Goal: Task Accomplishment & Management: Use online tool/utility

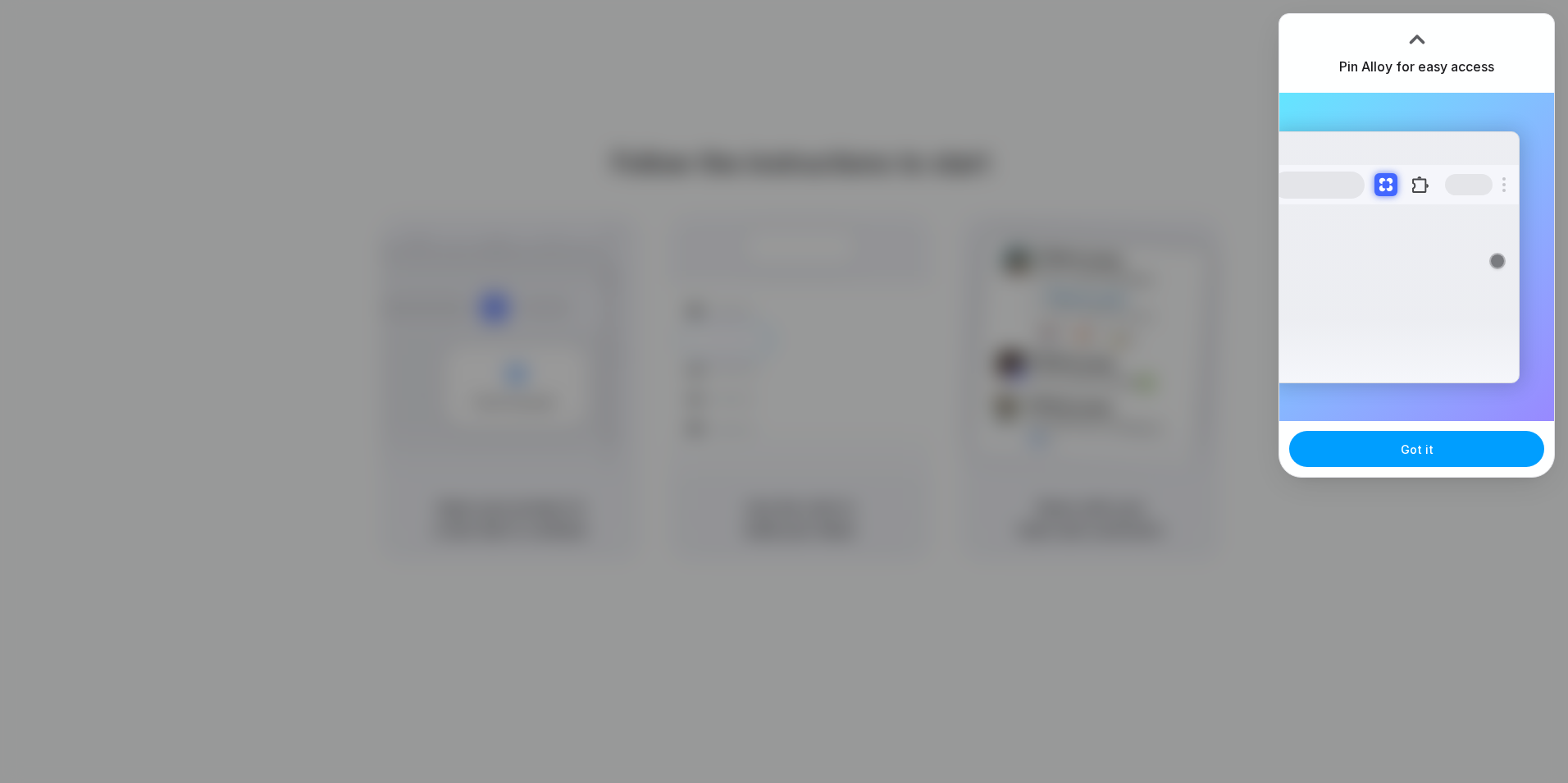
click at [1356, 458] on button "Got it" at bounding box center [1417, 449] width 255 height 36
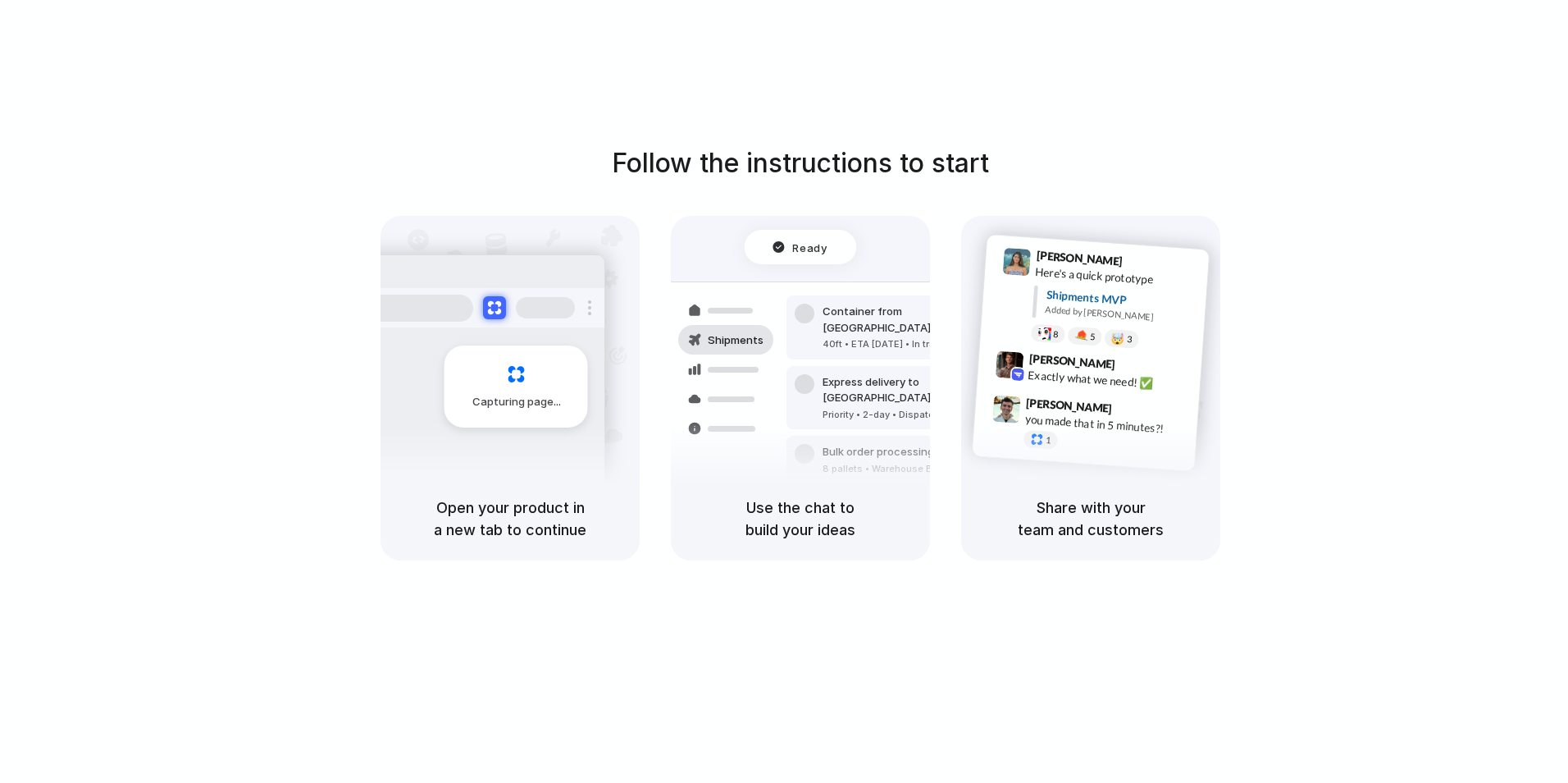
click at [1054, 167] on div "Follow the instructions to start Capturing page Open your product in a new tab …" at bounding box center [800, 351] width 1568 height 416
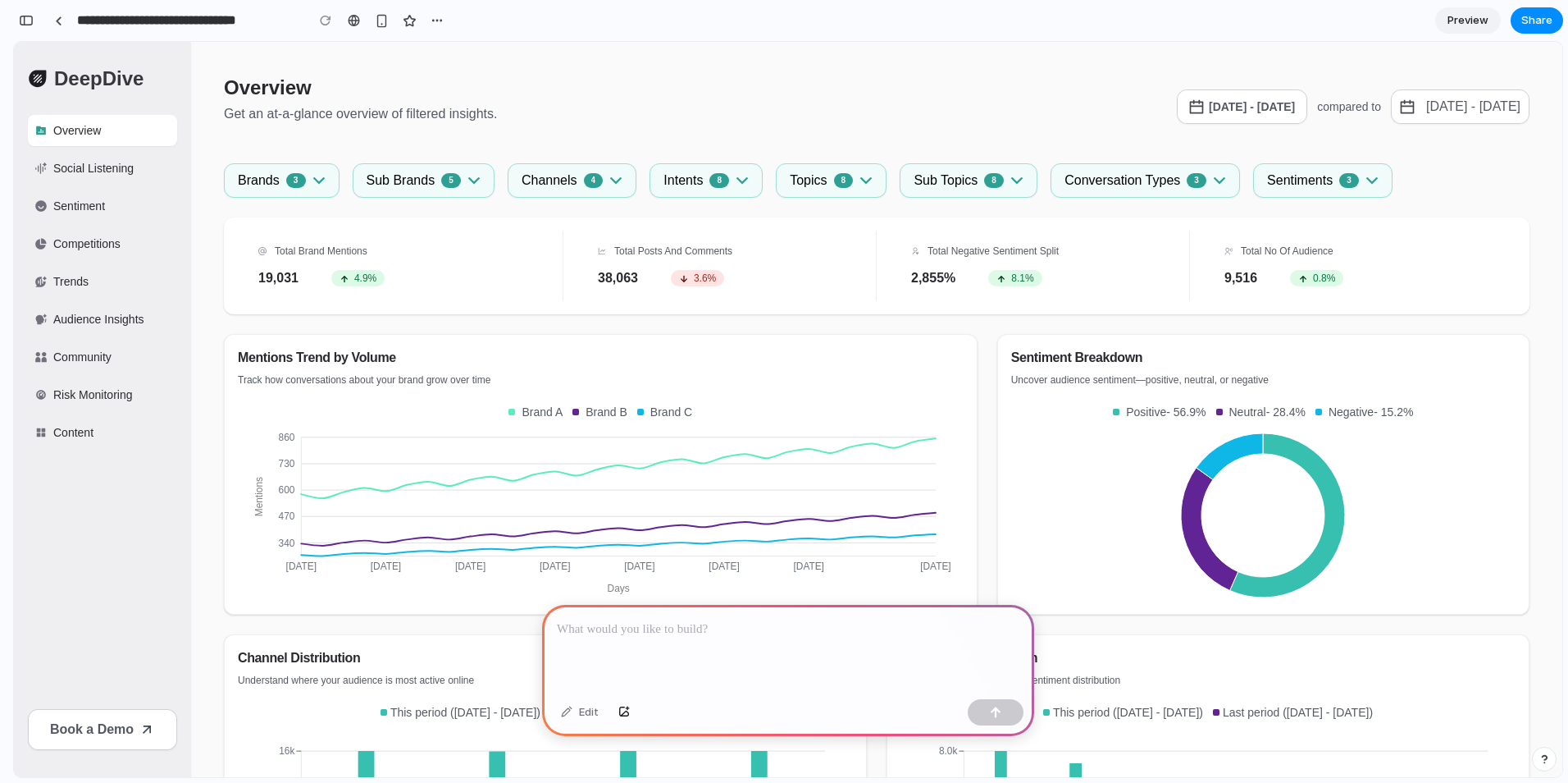
click at [652, 634] on div at bounding box center [788, 649] width 492 height 88
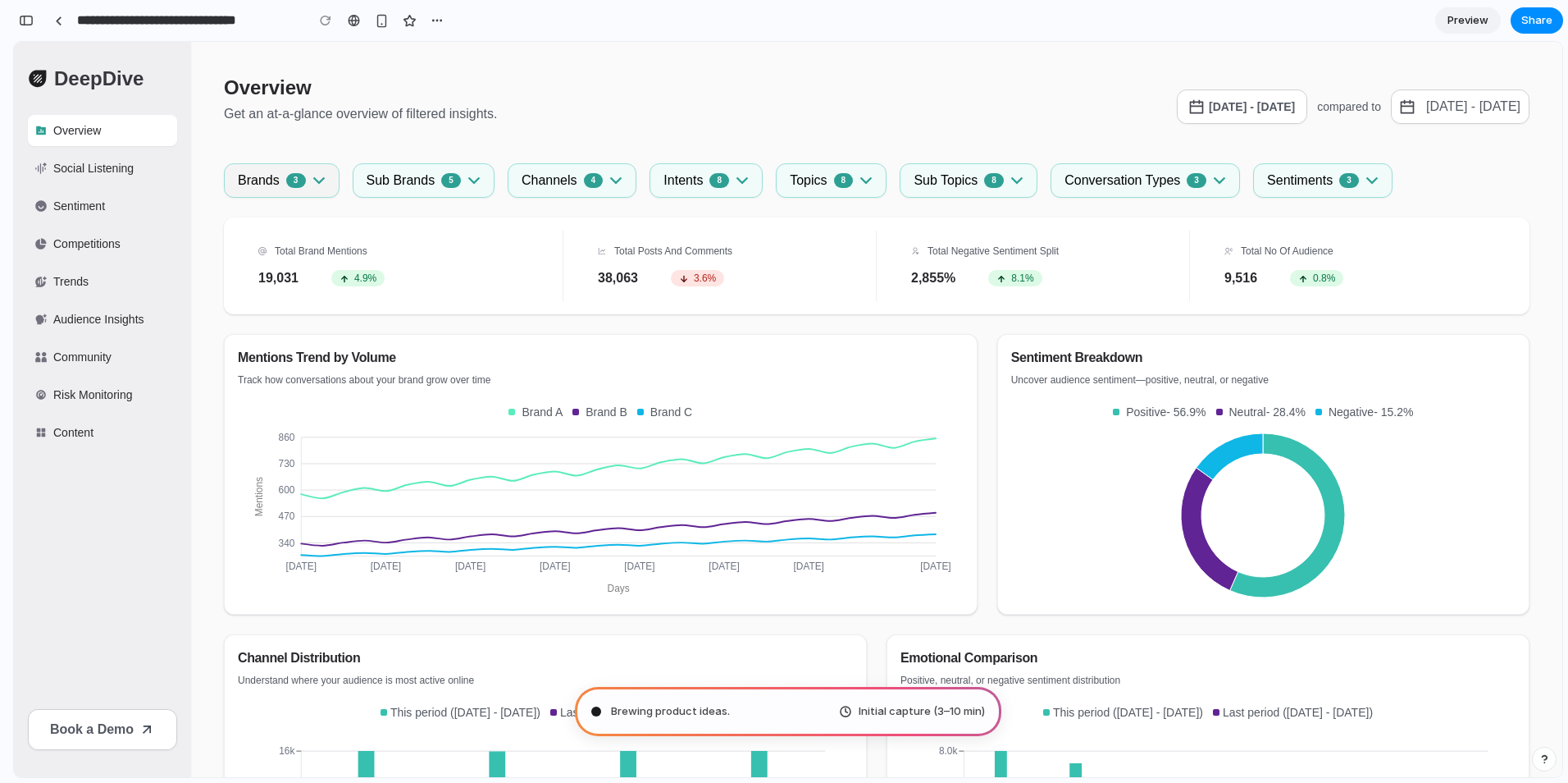
click at [301, 179] on div "3" at bounding box center [296, 180] width 19 height 14
click at [324, 185] on button "Brands 3" at bounding box center [281, 180] width 116 height 35
click at [121, 168] on p "Social Listening" at bounding box center [93, 167] width 80 height 16
type input "**********"
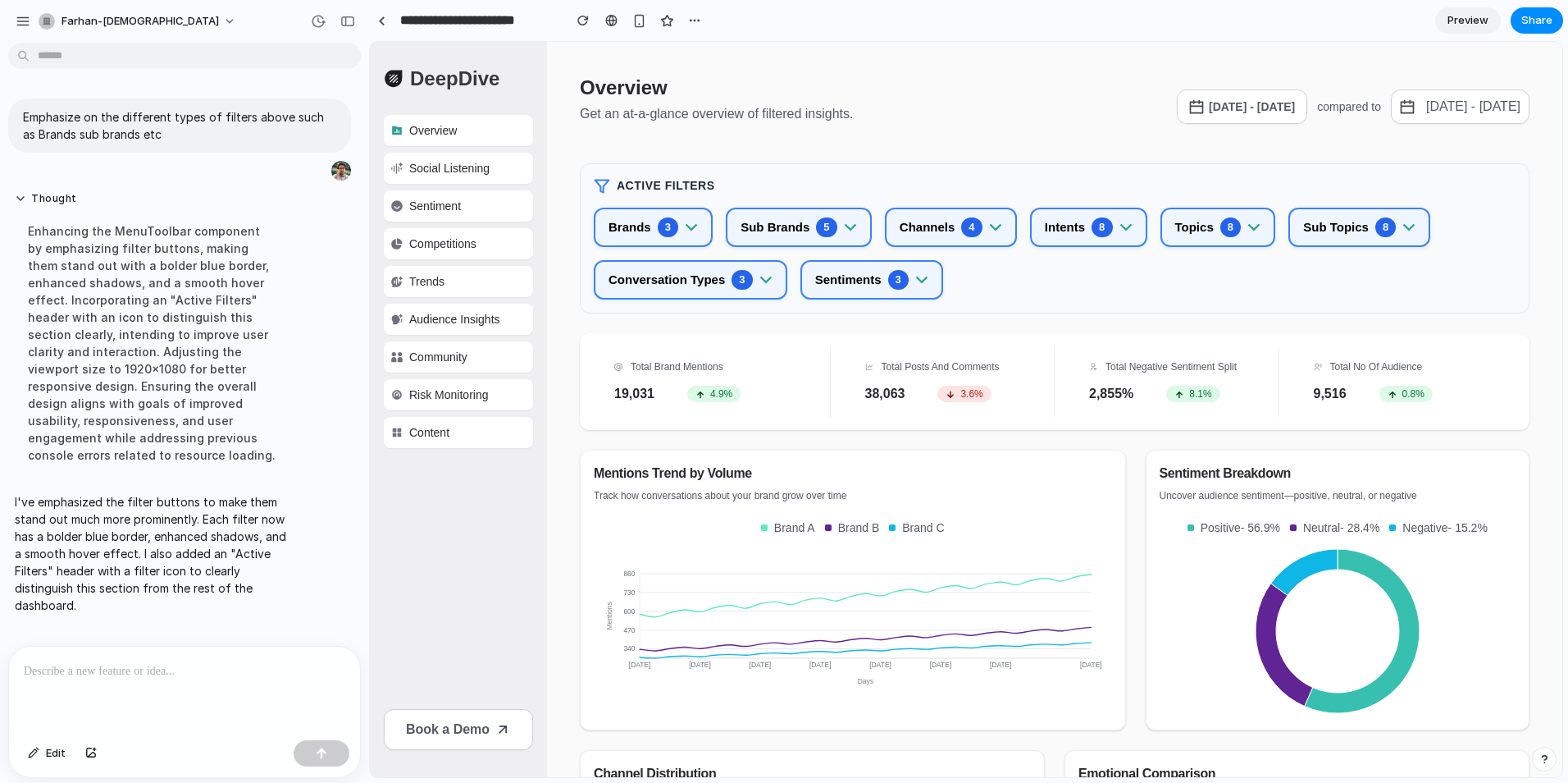
click at [1458, 24] on span "Preview" at bounding box center [1468, 20] width 41 height 16
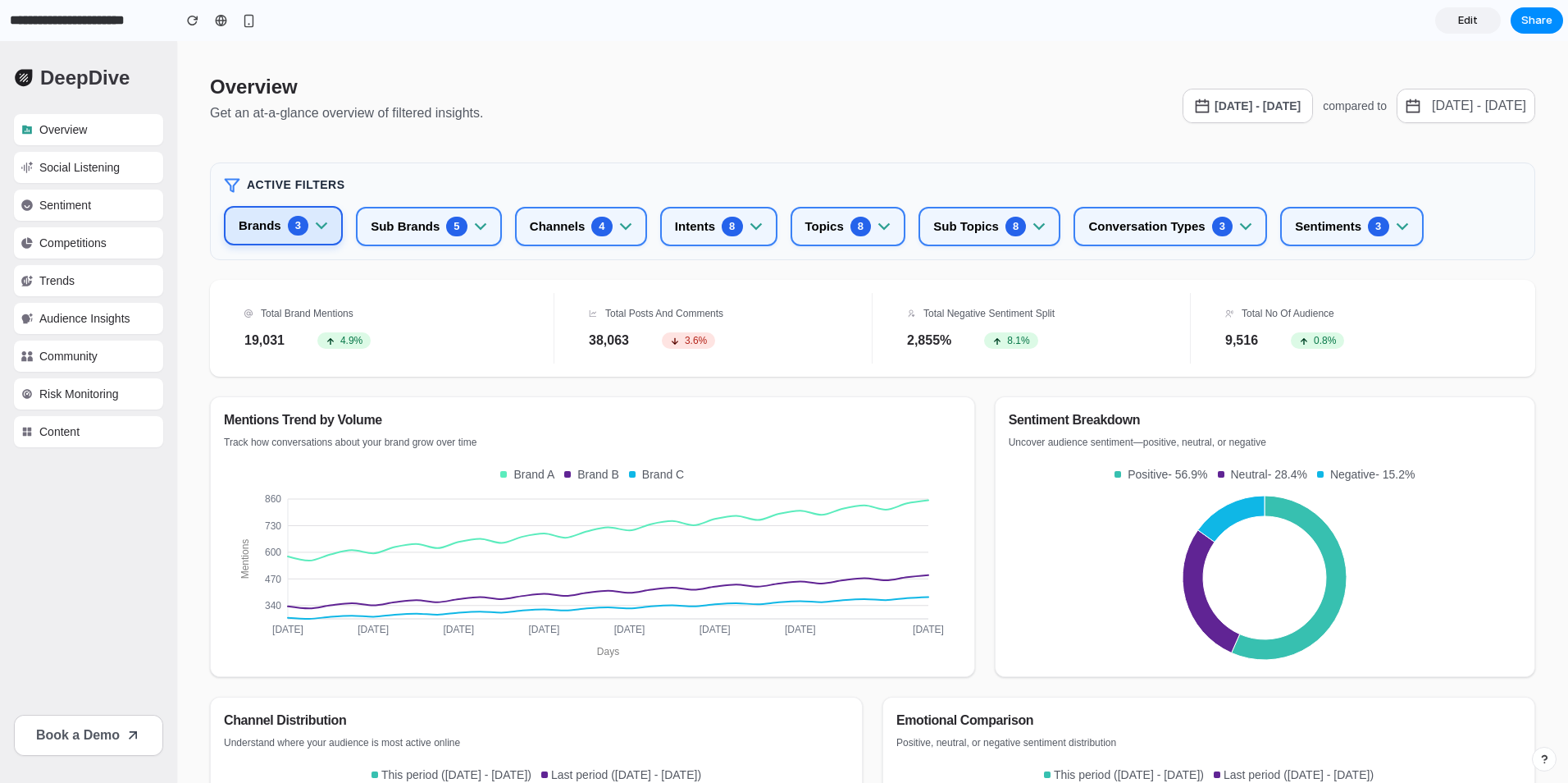
click at [322, 226] on icon "button" at bounding box center [322, 226] width 13 height 8
click at [491, 226] on button "Sub Brands 5" at bounding box center [429, 226] width 146 height 40
click at [1469, 28] on span "Edit" at bounding box center [1468, 20] width 19 height 16
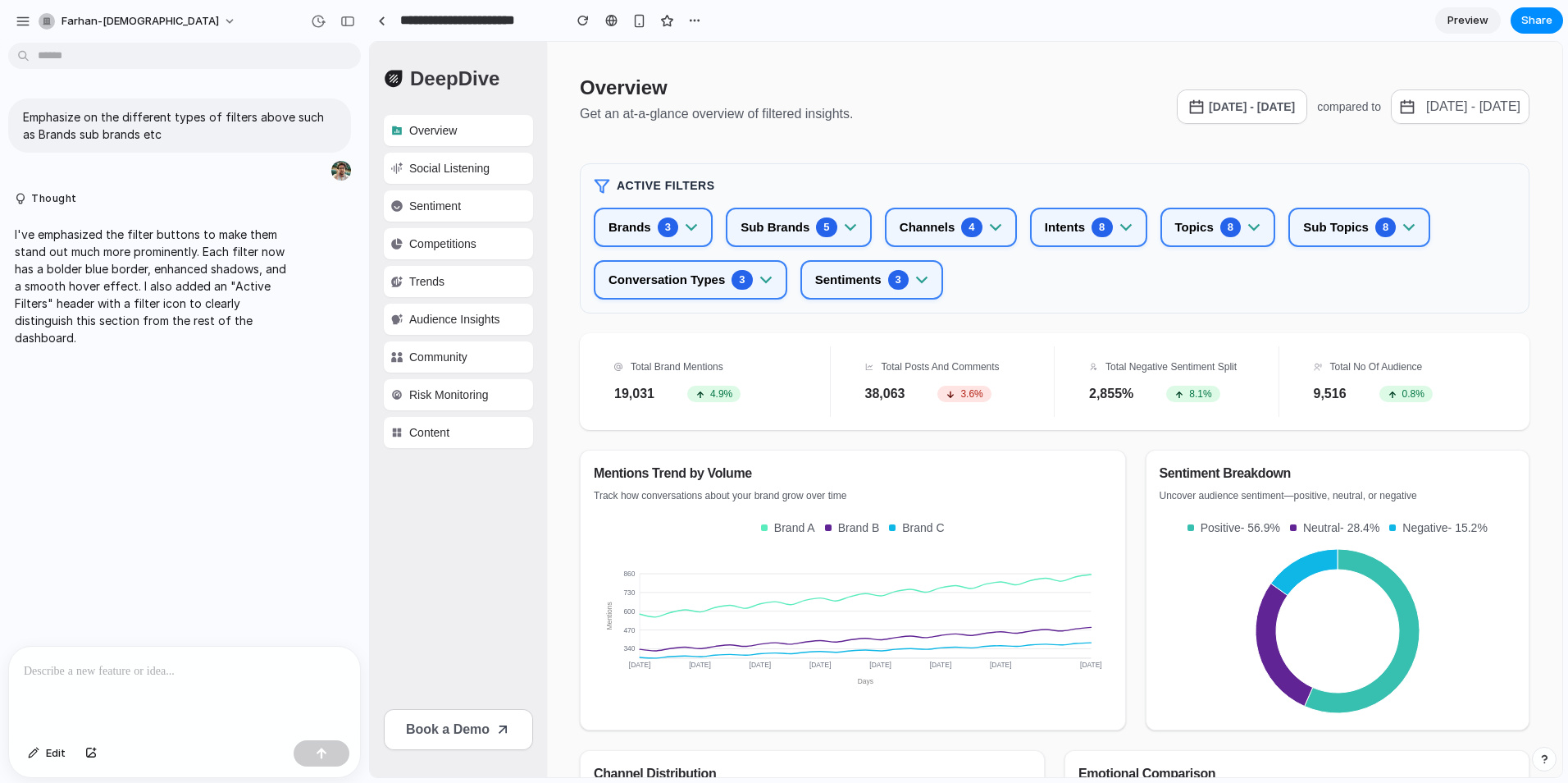
click at [131, 689] on div at bounding box center [185, 689] width 351 height 87
click at [41, 713] on div at bounding box center [185, 689] width 351 height 87
click at [115, 661] on p at bounding box center [184, 671] width 322 height 19
click at [307, 752] on button "button" at bounding box center [322, 753] width 56 height 26
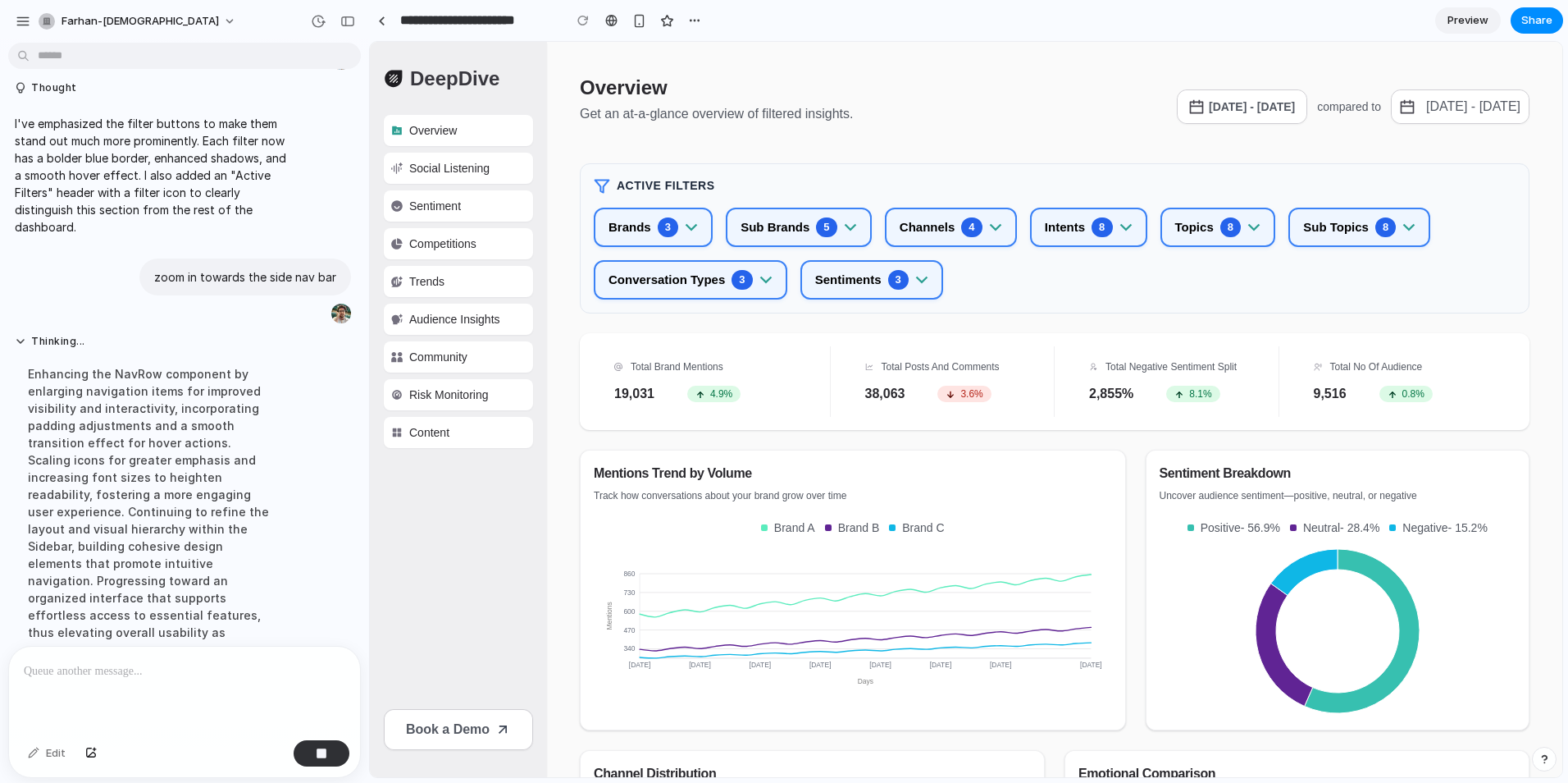
scroll to position [158, 0]
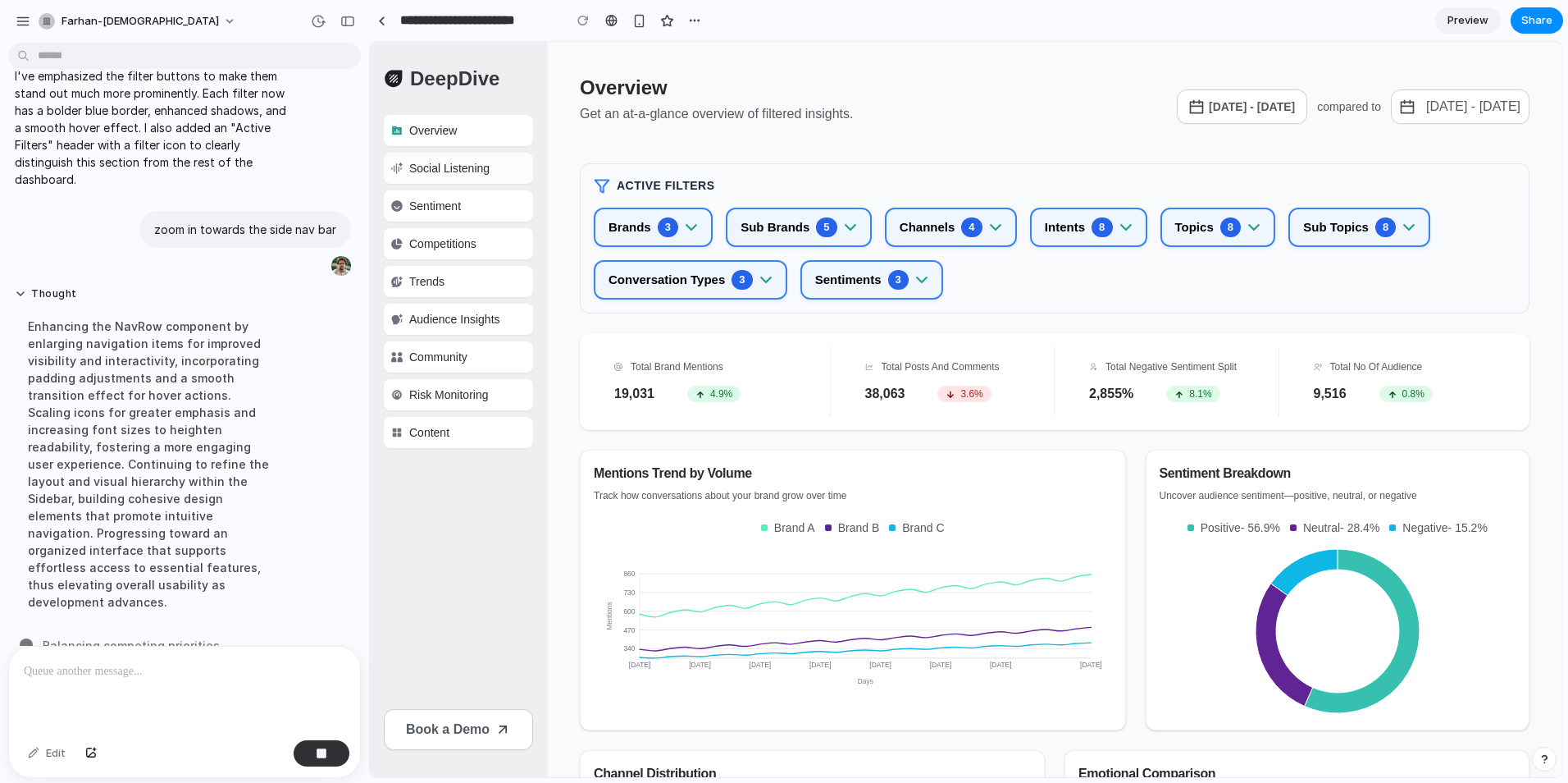
click at [467, 167] on p "Social Listening" at bounding box center [449, 167] width 80 height 16
click at [460, 210] on p "Sentiment" at bounding box center [435, 205] width 52 height 16
click at [453, 242] on p "Competitions" at bounding box center [443, 243] width 68 height 16
drag, startPoint x: 447, startPoint y: 283, endPoint x: 443, endPoint y: 305, distance: 22.4
click at [447, 285] on div "Trends" at bounding box center [458, 281] width 149 height 31
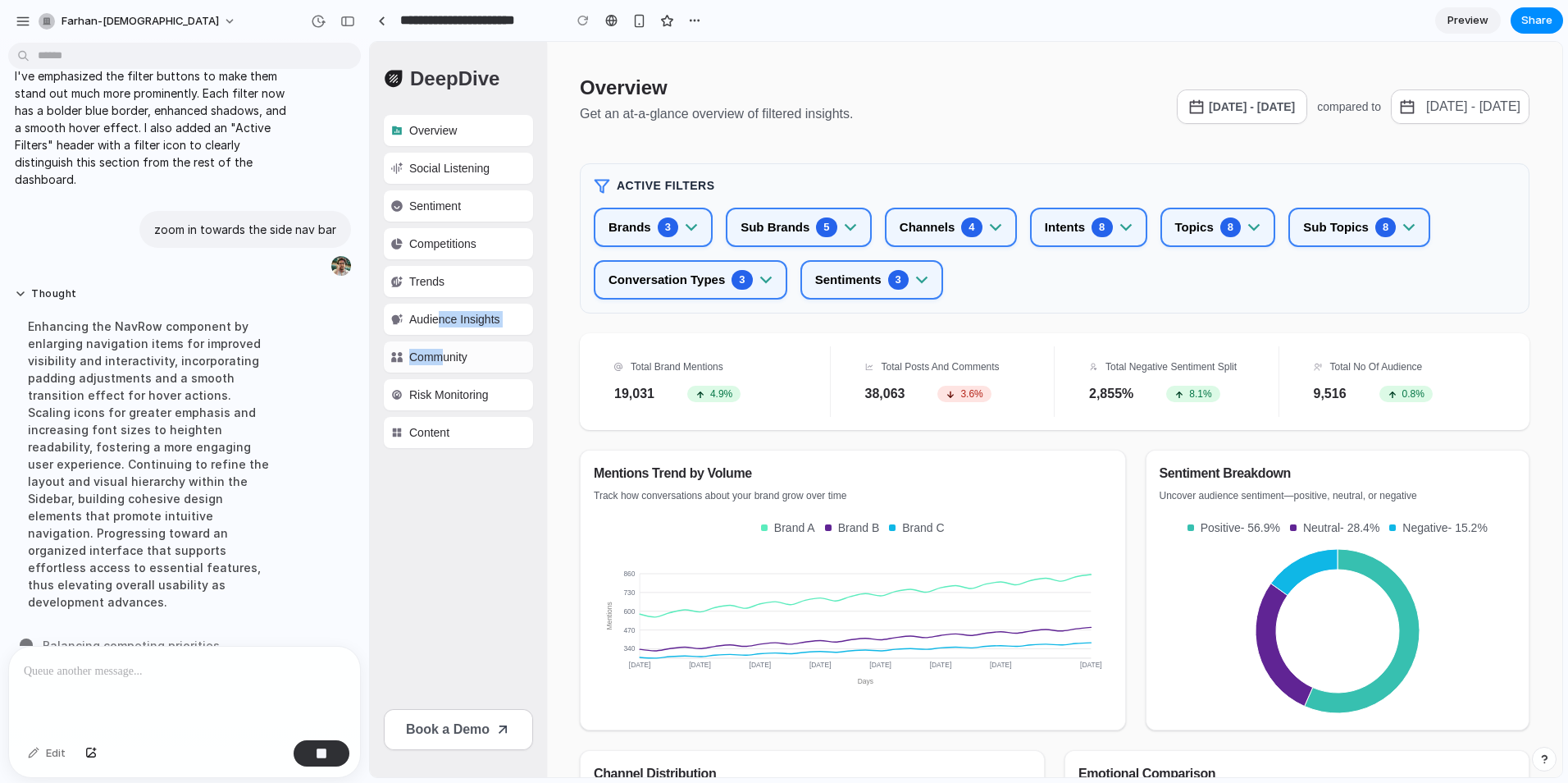
click at [441, 345] on div "Overview Social Listening Sentiment Competitions Trends Audience Insights Commu…" at bounding box center [458, 281] width 176 height 333
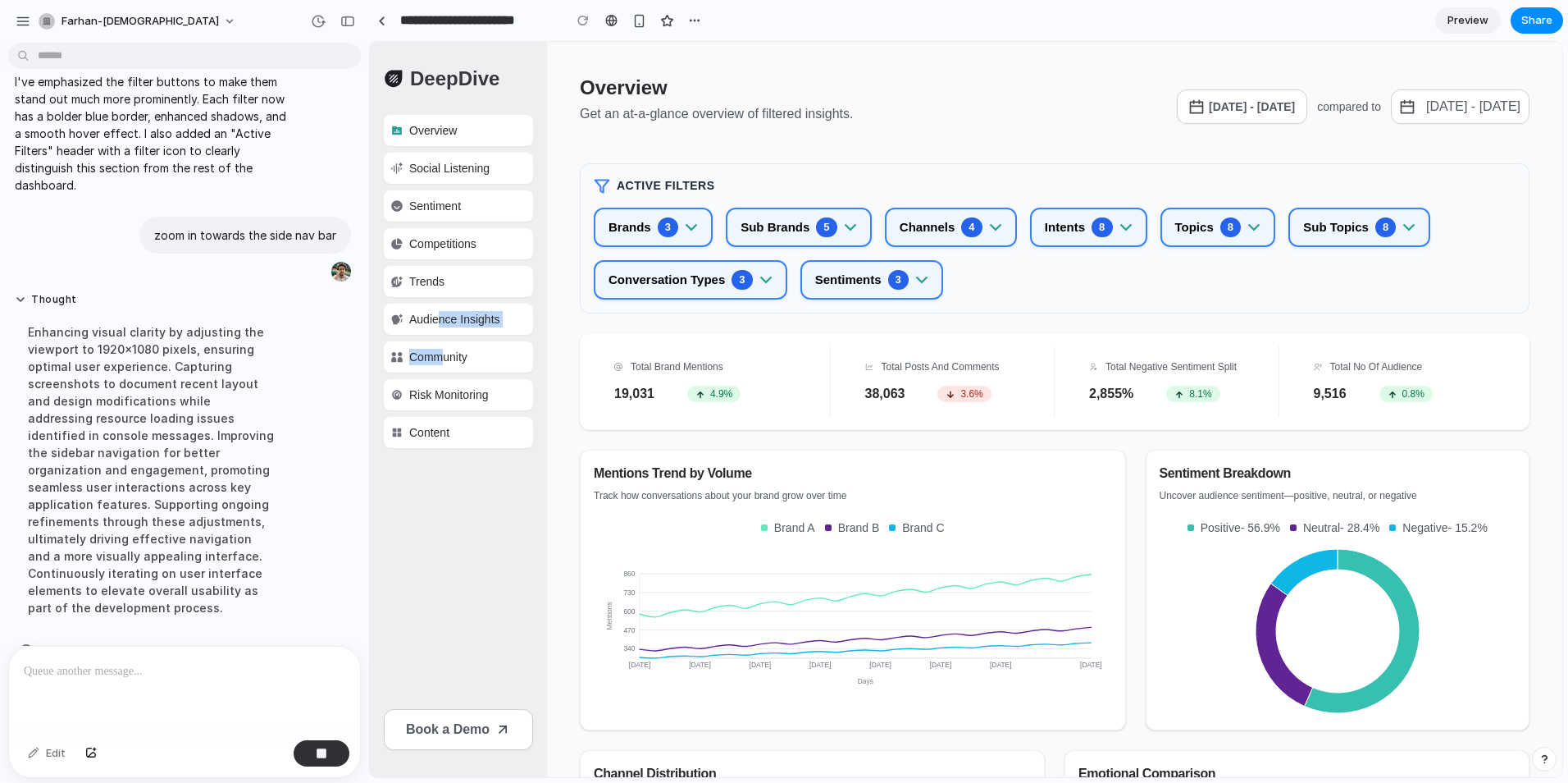
scroll to position [193, 0]
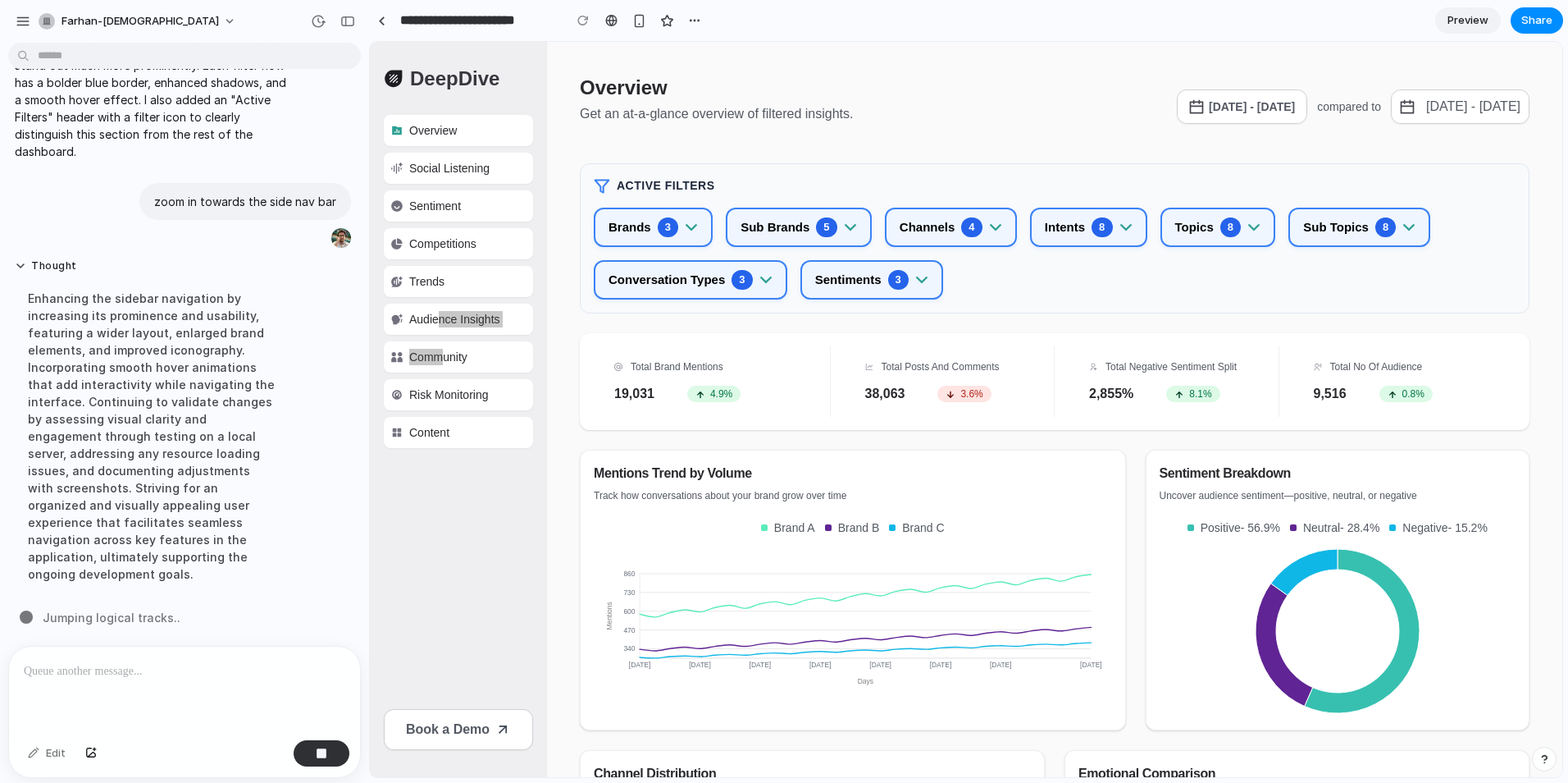
click at [246, 314] on div "Enhancing the sidebar navigation by increasing its prominence and usability, fe…" at bounding box center [151, 436] width 274 height 313
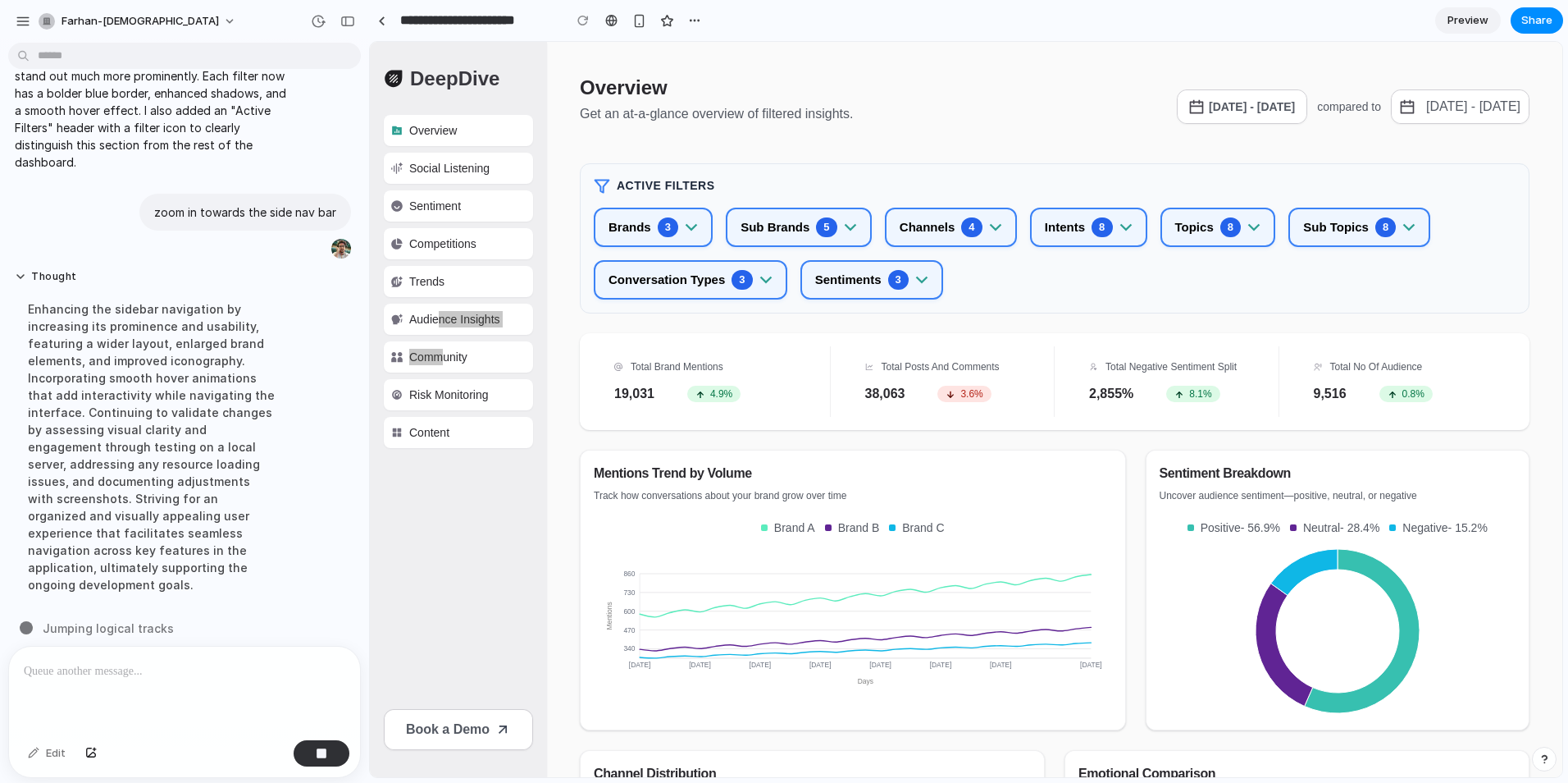
click at [269, 350] on div "Enhancing the sidebar navigation by increasing its prominence and usability, fe…" at bounding box center [151, 447] width 274 height 313
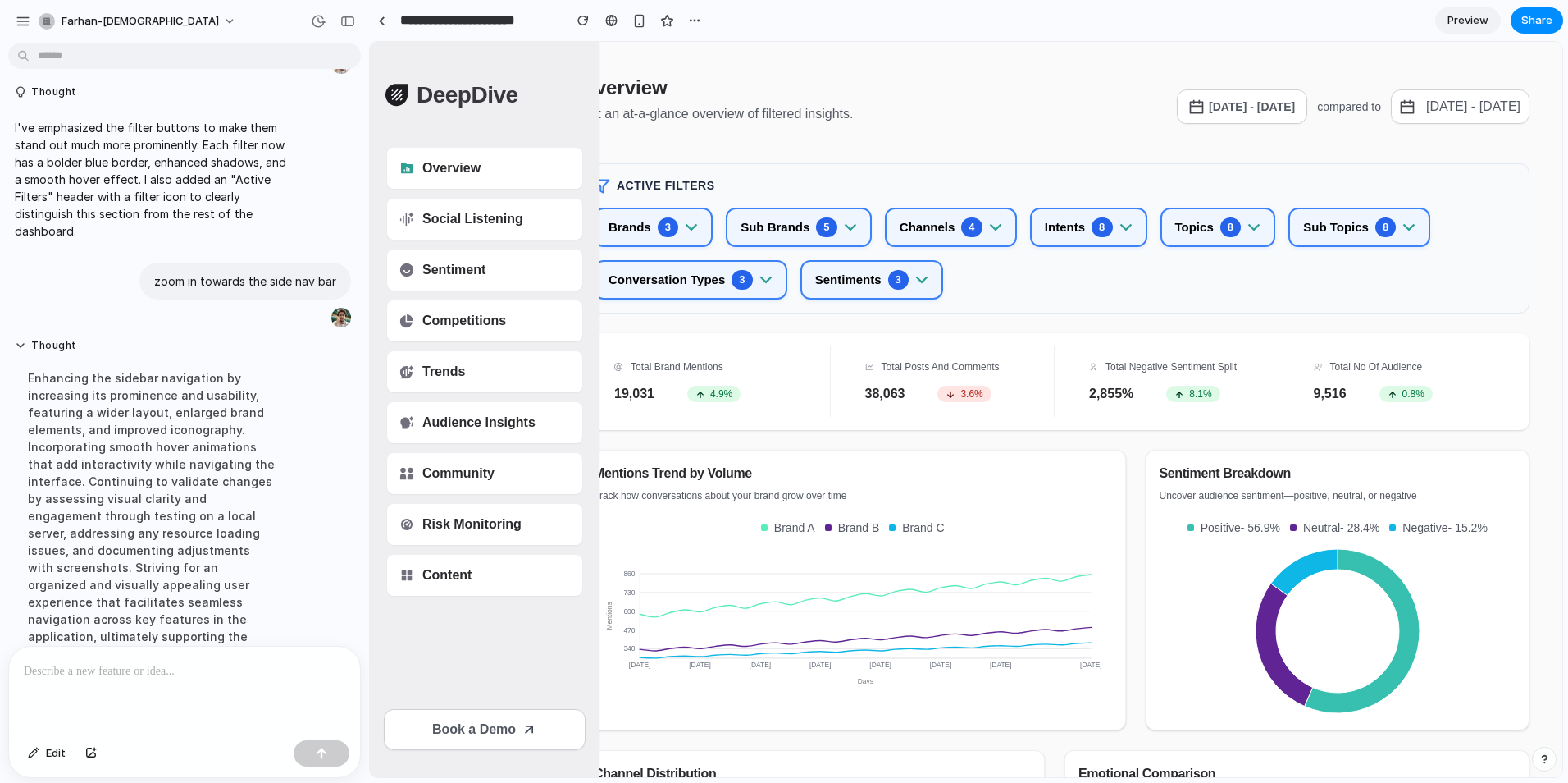
scroll to position [0, 0]
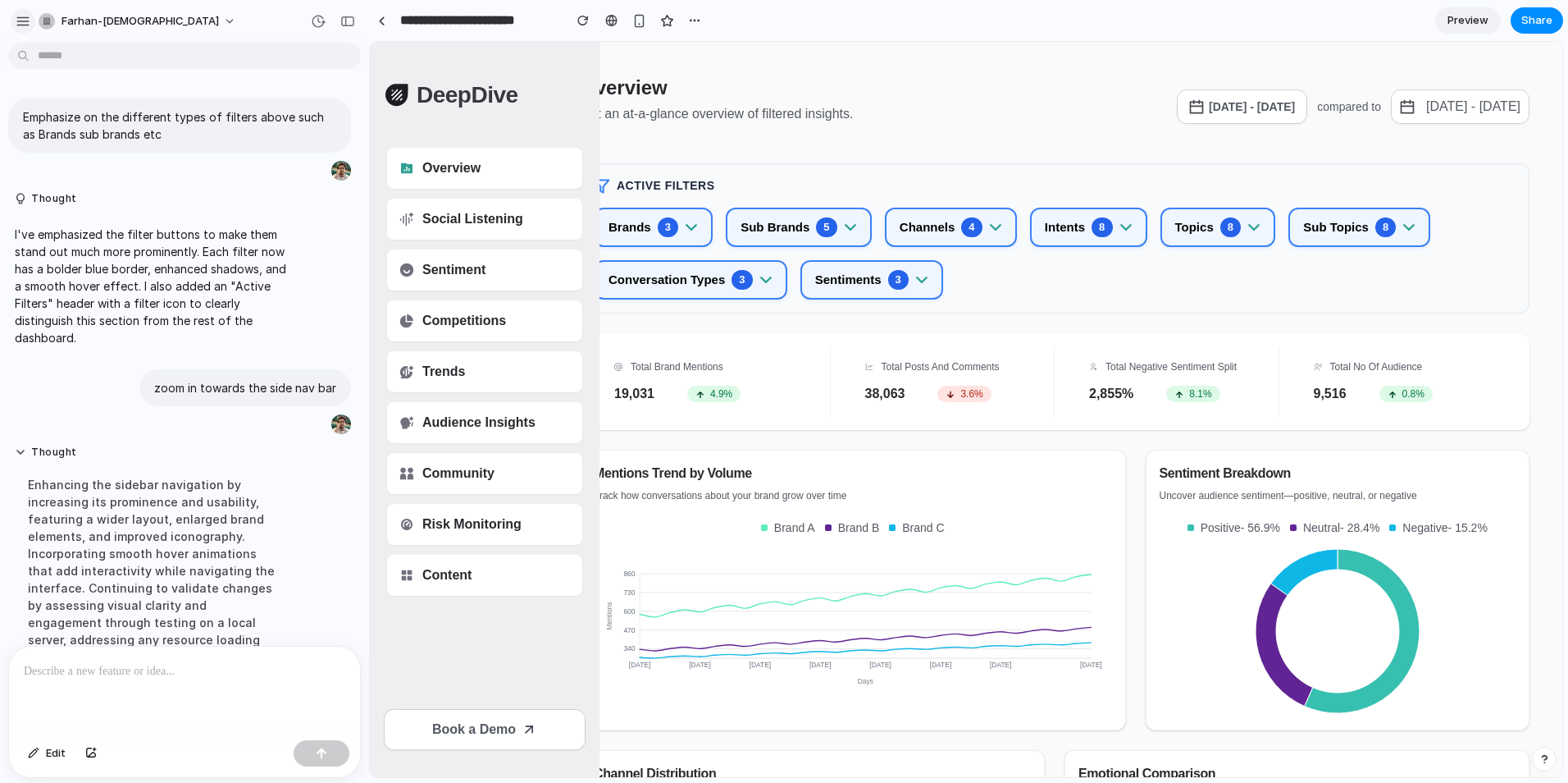
click at [19, 22] on div "button" at bounding box center [22, 21] width 14 height 14
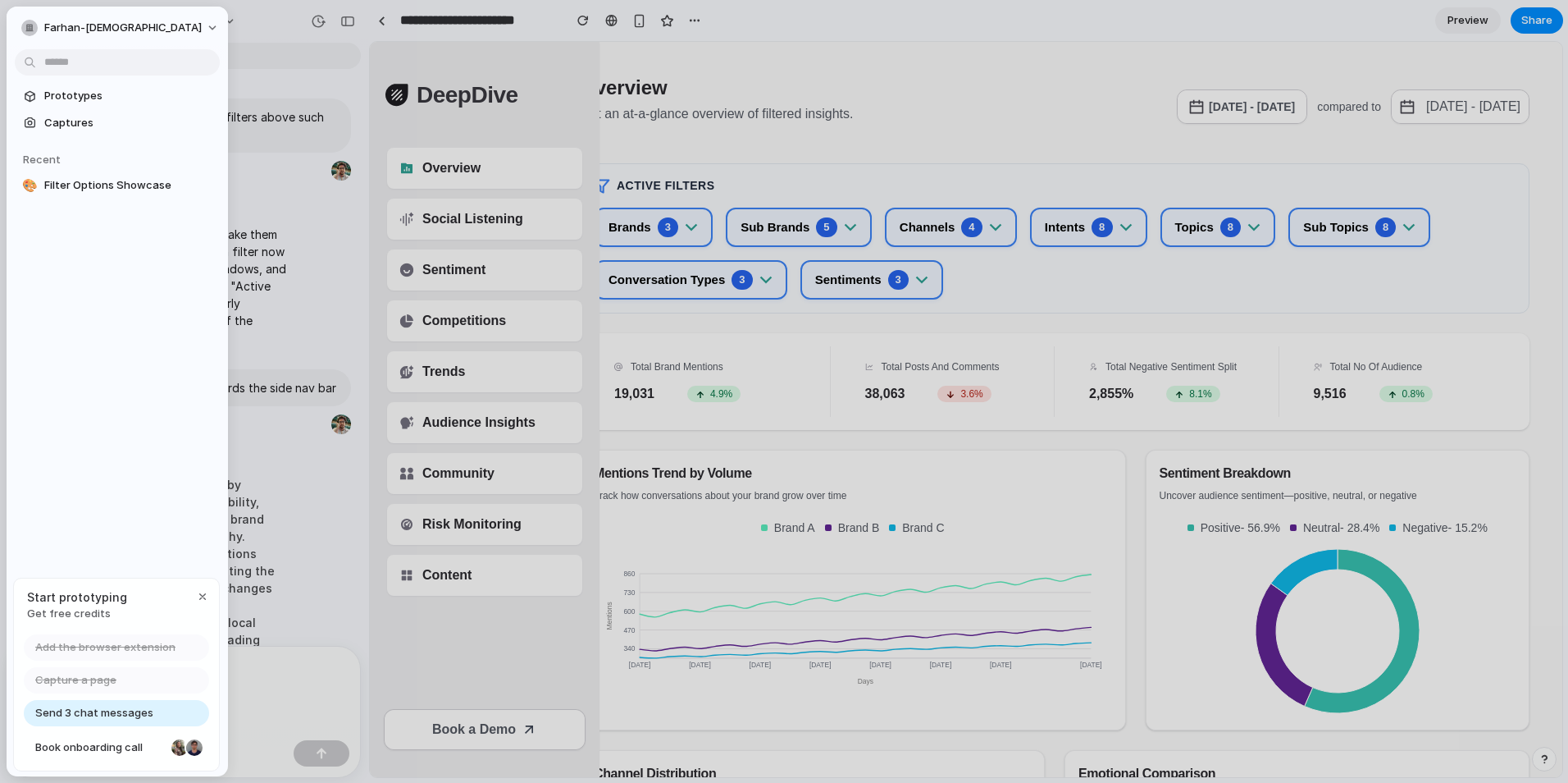
click at [88, 92] on span "Prototypes" at bounding box center [128, 95] width 169 height 16
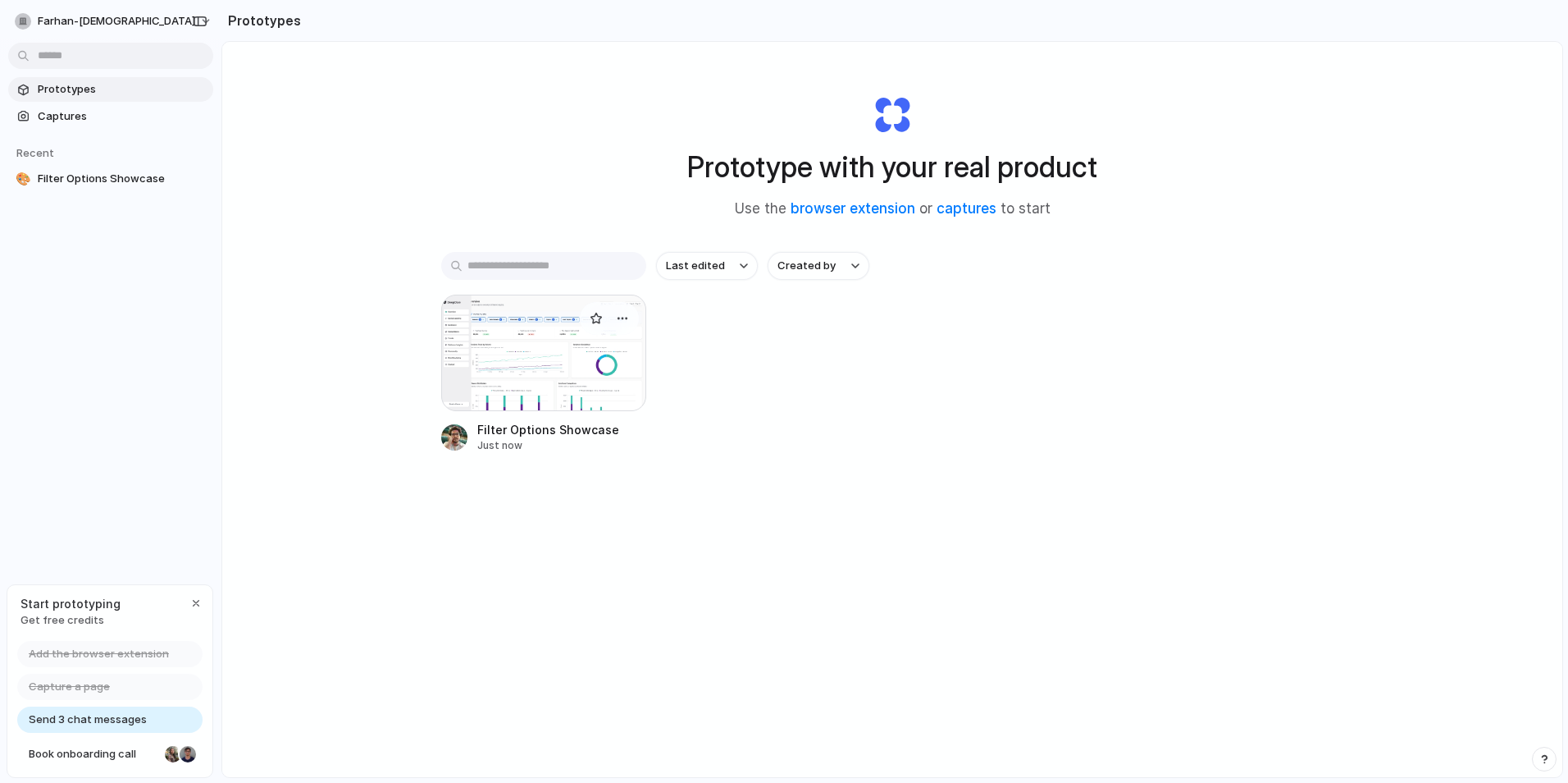
click at [545, 362] on div at bounding box center [544, 353] width 205 height 117
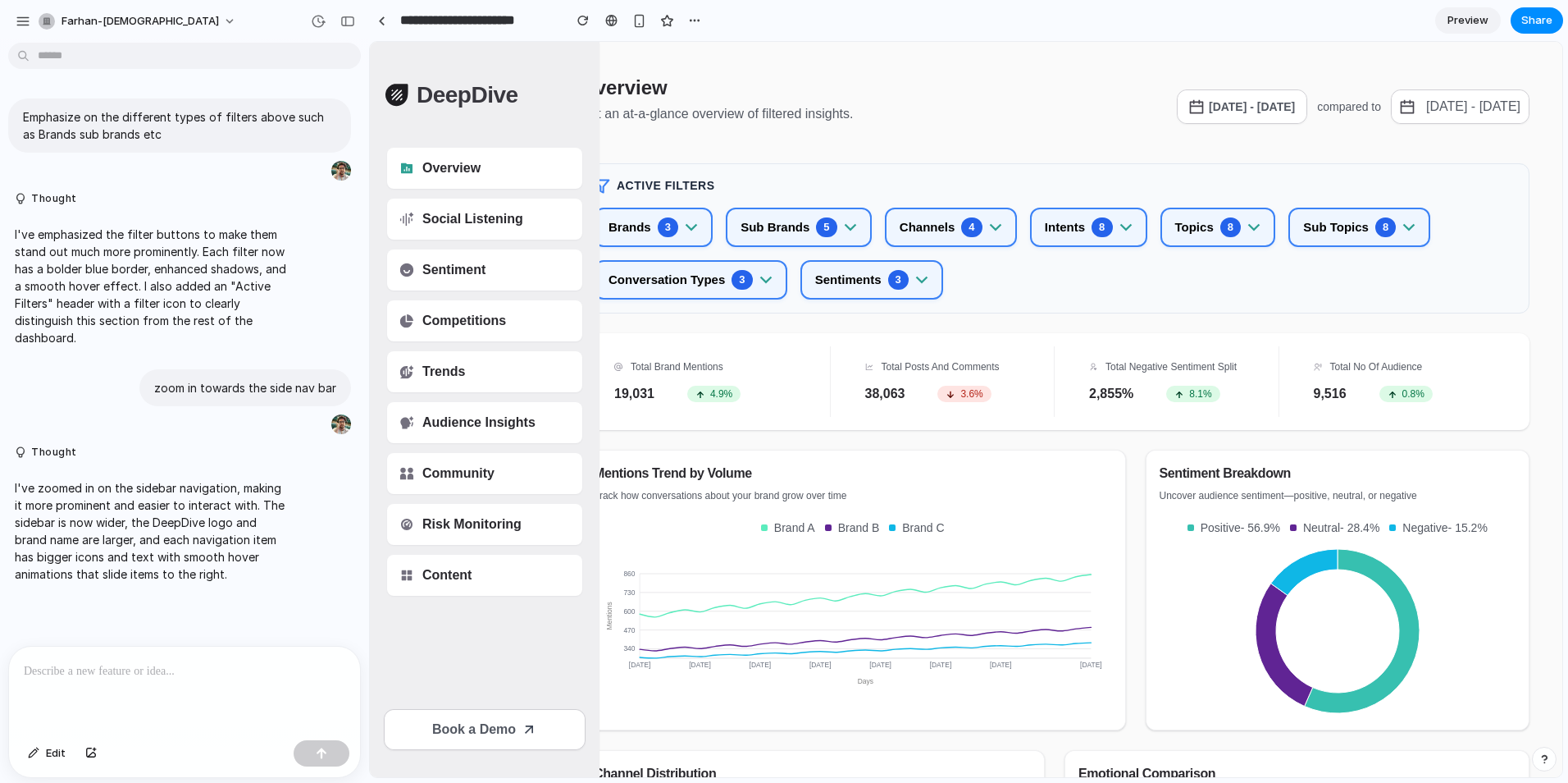
click at [1486, 25] on span "Preview" at bounding box center [1468, 20] width 41 height 16
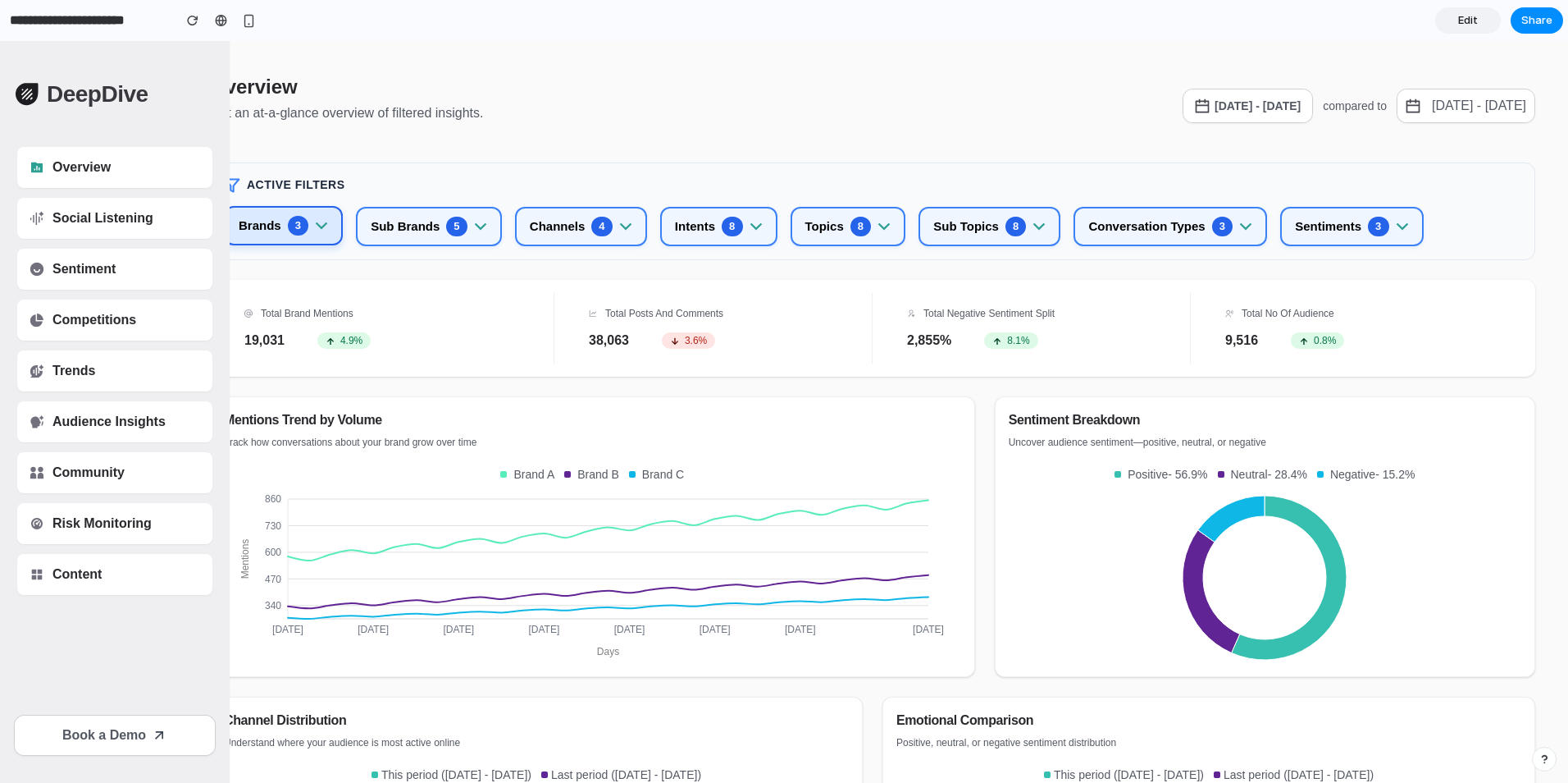
click at [214, 232] on div "Overview Social Listening Sentiment Competitions Trends Audience Insights Commu…" at bounding box center [115, 371] width 228 height 448
click at [391, 209] on button "Sub Brands 5" at bounding box center [429, 226] width 146 height 40
click at [315, 221] on icon "button" at bounding box center [322, 226] width 14 height 14
drag, startPoint x: 187, startPoint y: 324, endPoint x: 186, endPoint y: 375, distance: 51.0
click at [186, 375] on div "Overview Social Listening Sentiment Competitions Trends Audience Insights Commu…" at bounding box center [115, 371] width 228 height 448
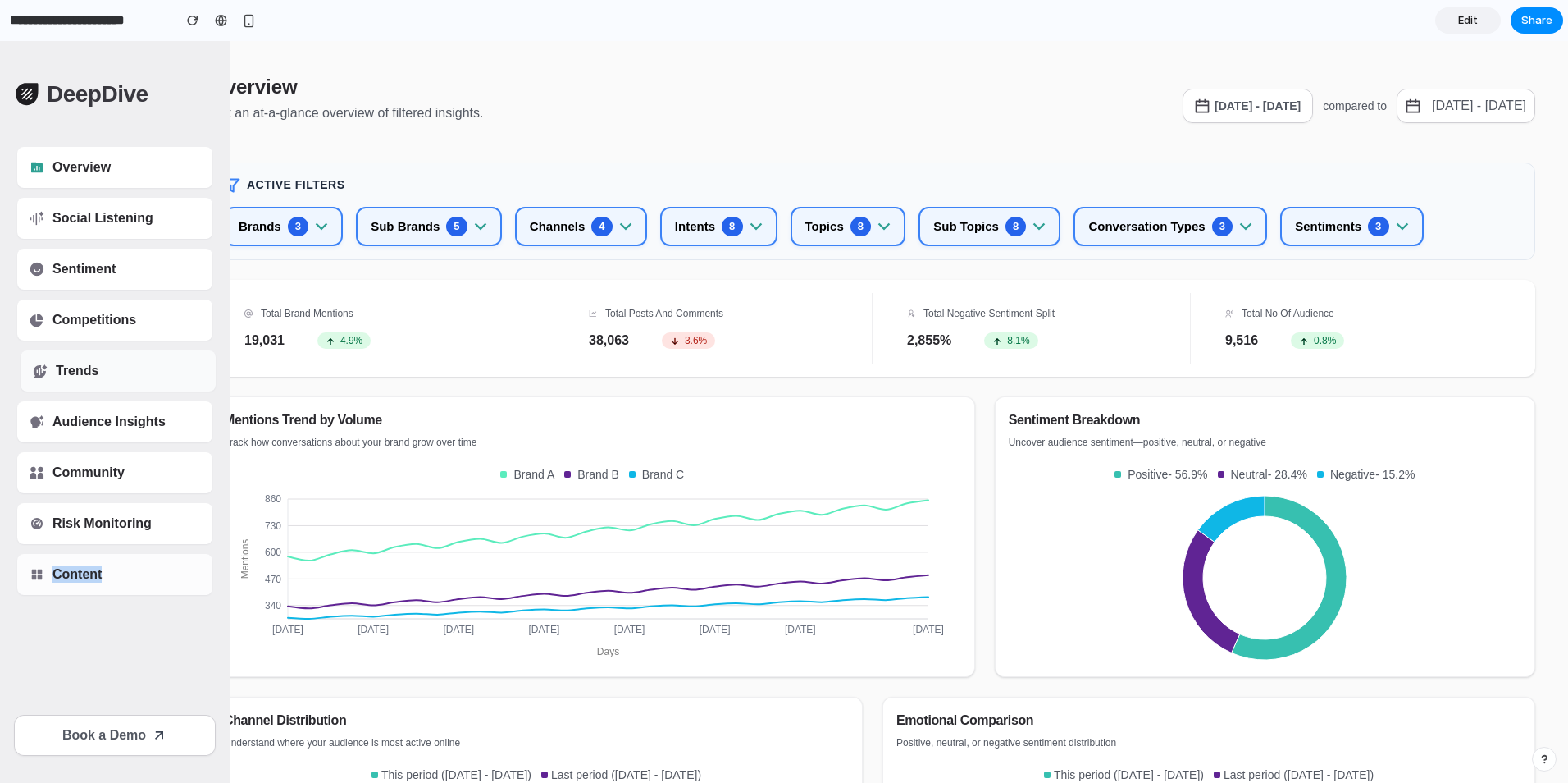
drag, startPoint x: 186, startPoint y: 375, endPoint x: 170, endPoint y: 560, distance: 185.7
click at [170, 560] on div "Overview Social Listening Sentiment Competitions Trends Audience Insights Commu…" at bounding box center [115, 371] width 228 height 448
drag, startPoint x: 170, startPoint y: 560, endPoint x: 155, endPoint y: 612, distance: 54.1
click at [155, 612] on nav "DeepDive Overview Social Listening Sentiment Competitions Trends Audience Insig…" at bounding box center [115, 412] width 230 height 742
click at [311, 221] on button "Brands 3" at bounding box center [283, 226] width 119 height 40
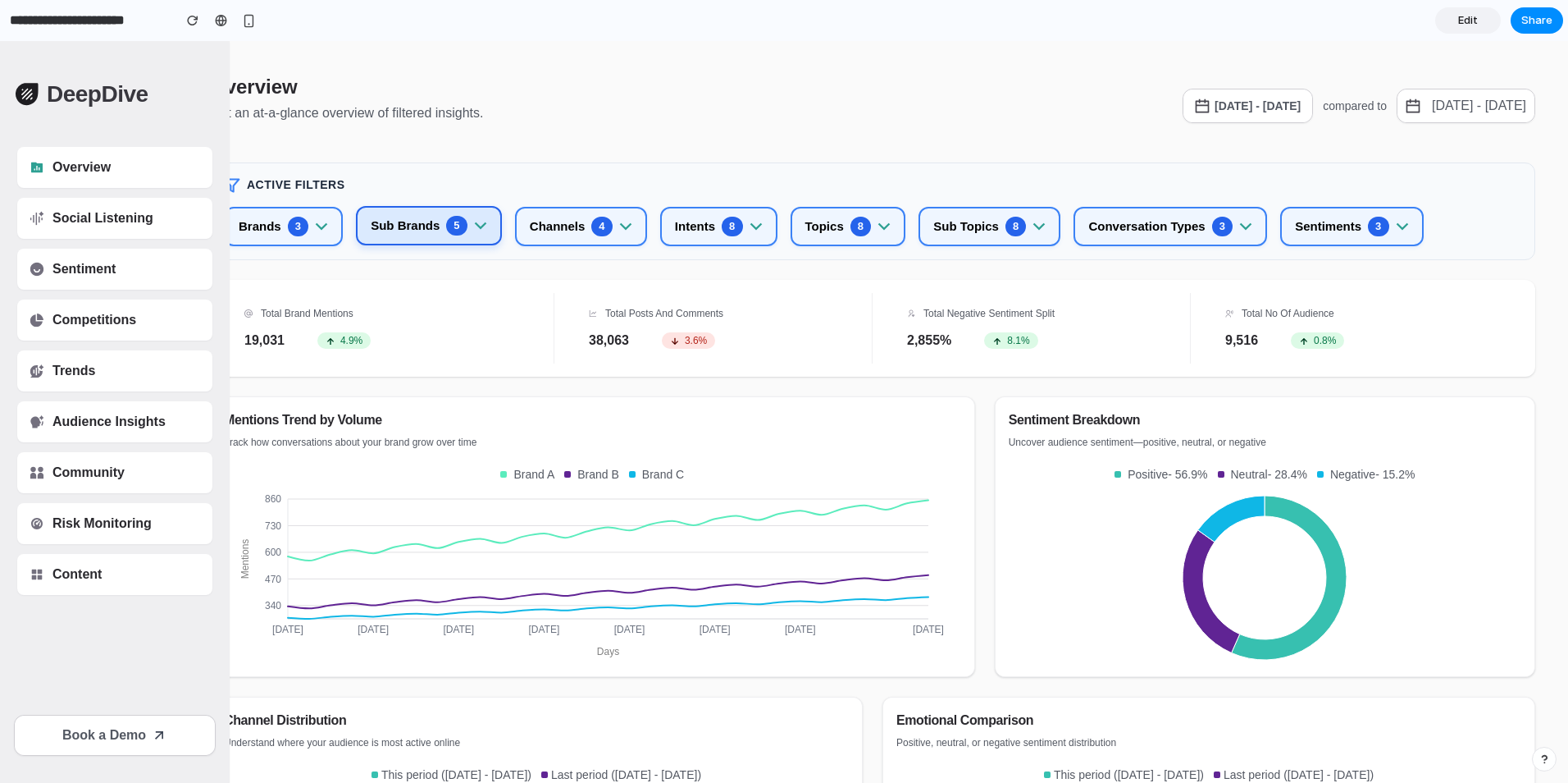
drag, startPoint x: 312, startPoint y: 221, endPoint x: 451, endPoint y: 213, distance: 139.2
click at [451, 213] on button "Sub Brands 5" at bounding box center [429, 226] width 146 height 40
click at [1318, 220] on button "Sentiments 3" at bounding box center [1351, 226] width 143 height 40
click at [192, 115] on div "DeepDive" at bounding box center [115, 95] width 228 height 52
click at [203, 22] on button "button" at bounding box center [193, 20] width 24 height 24
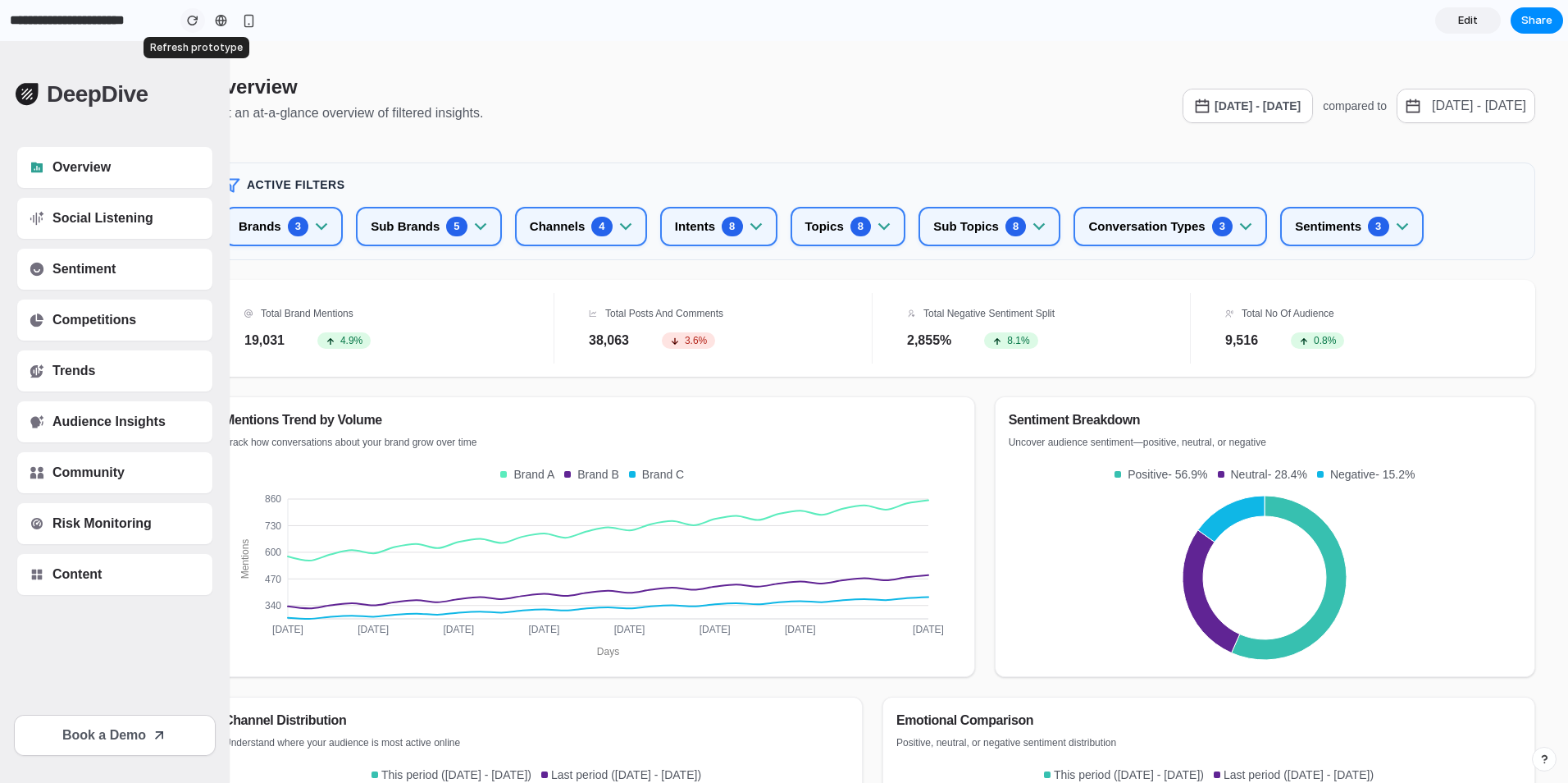
click at [201, 22] on button "button" at bounding box center [193, 20] width 24 height 24
click at [223, 27] on link at bounding box center [220, 20] width 24 height 24
click at [250, 14] on div "button" at bounding box center [249, 21] width 14 height 14
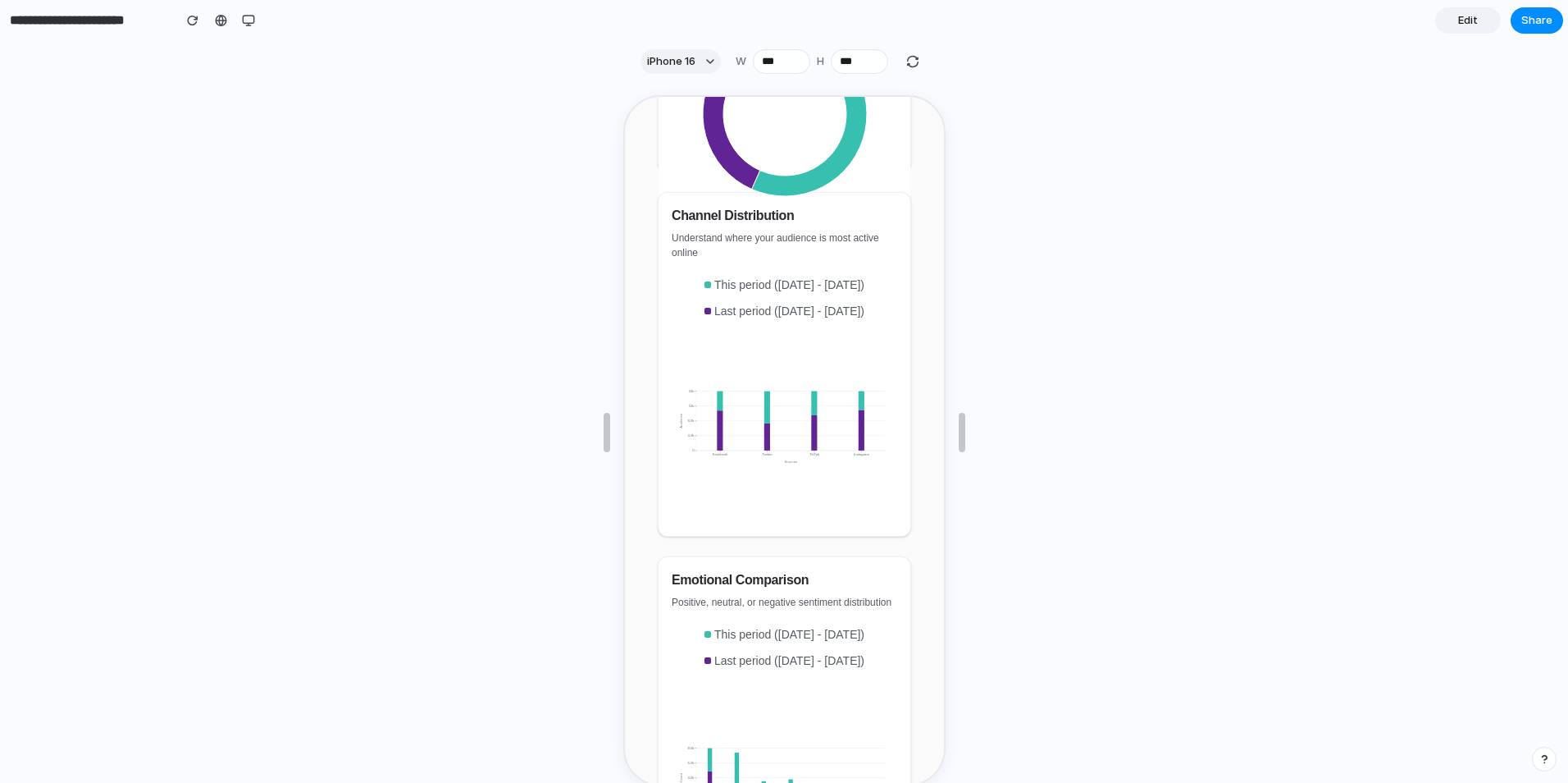
scroll to position [1641, 0]
